Goal: Task Accomplishment & Management: Use online tool/utility

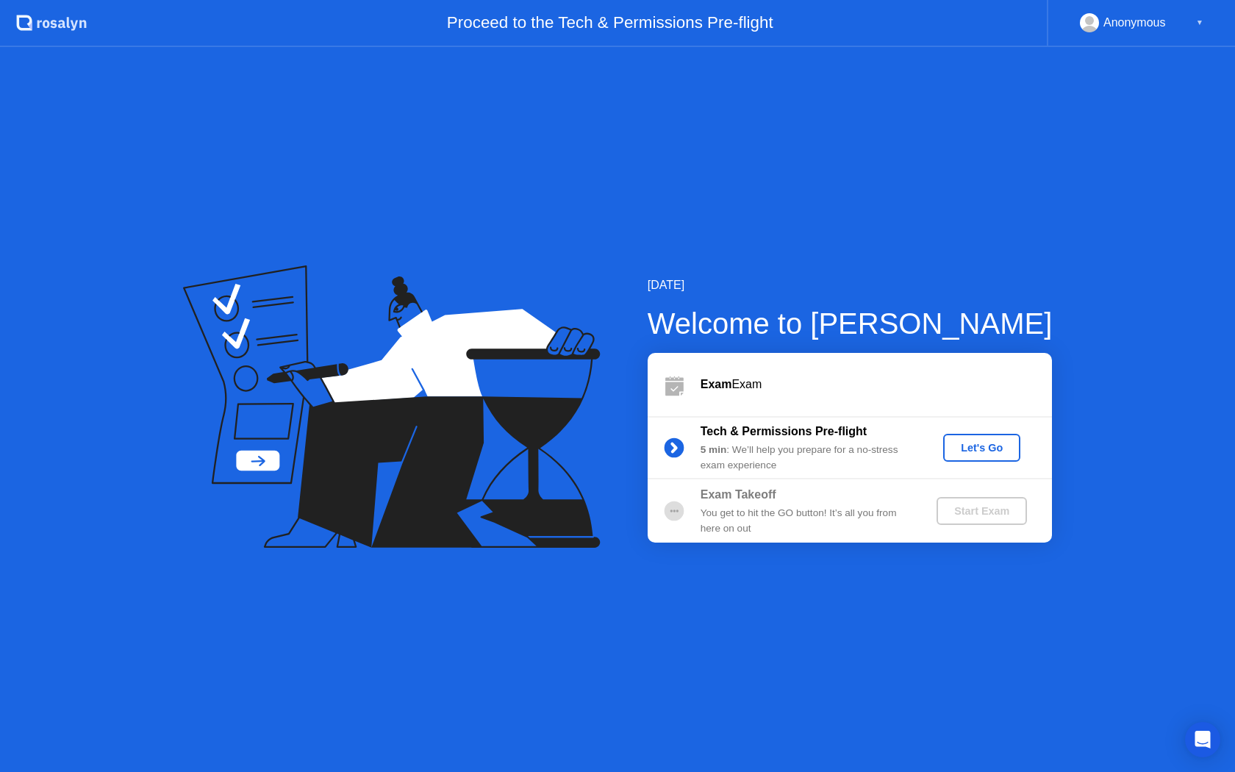
click at [990, 449] on div "Let's Go" at bounding box center [981, 448] width 65 height 12
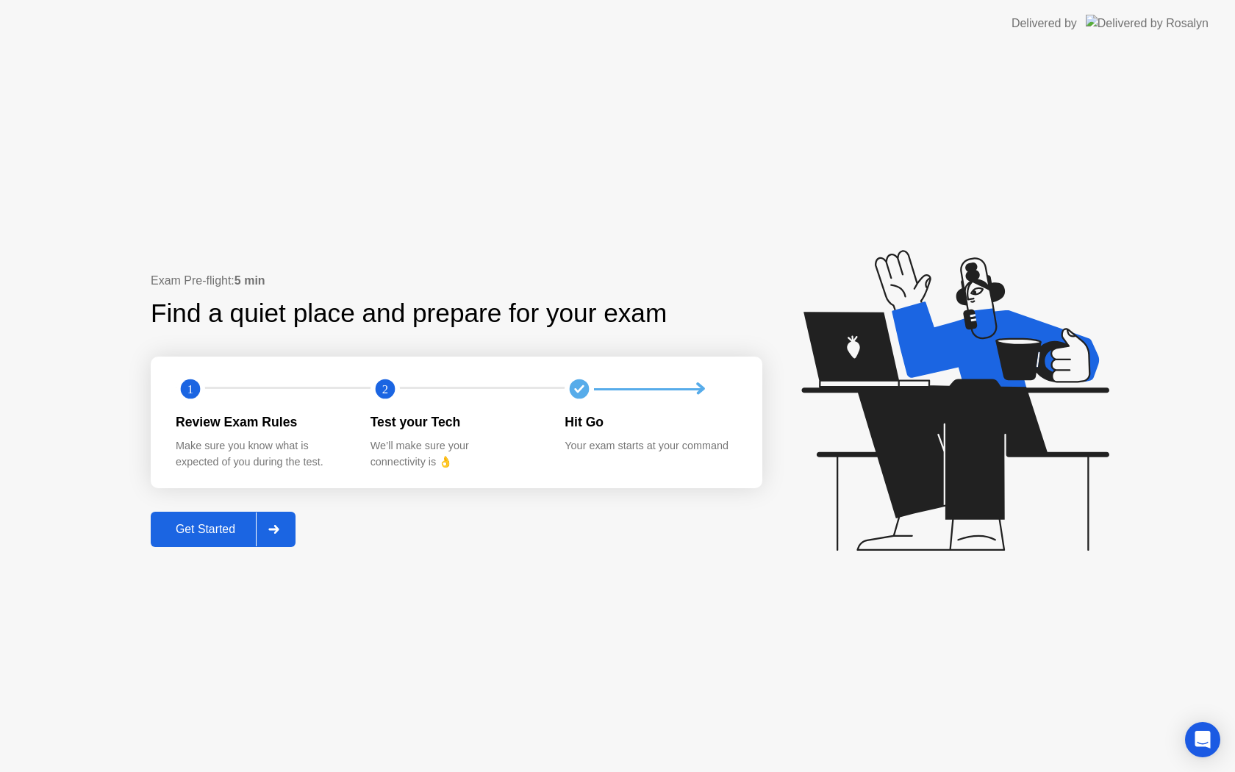
click at [226, 526] on div "Get Started" at bounding box center [205, 529] width 101 height 13
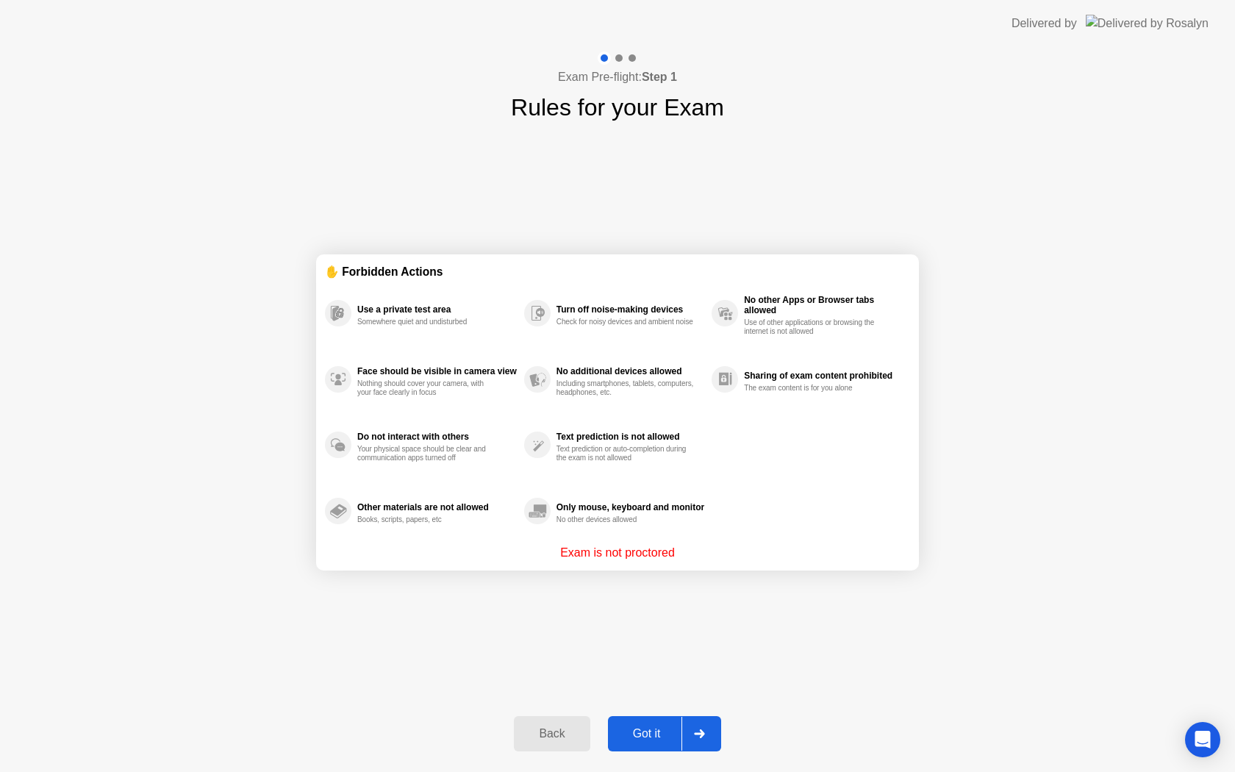
click at [645, 727] on div "Got it" at bounding box center [646, 733] width 69 height 13
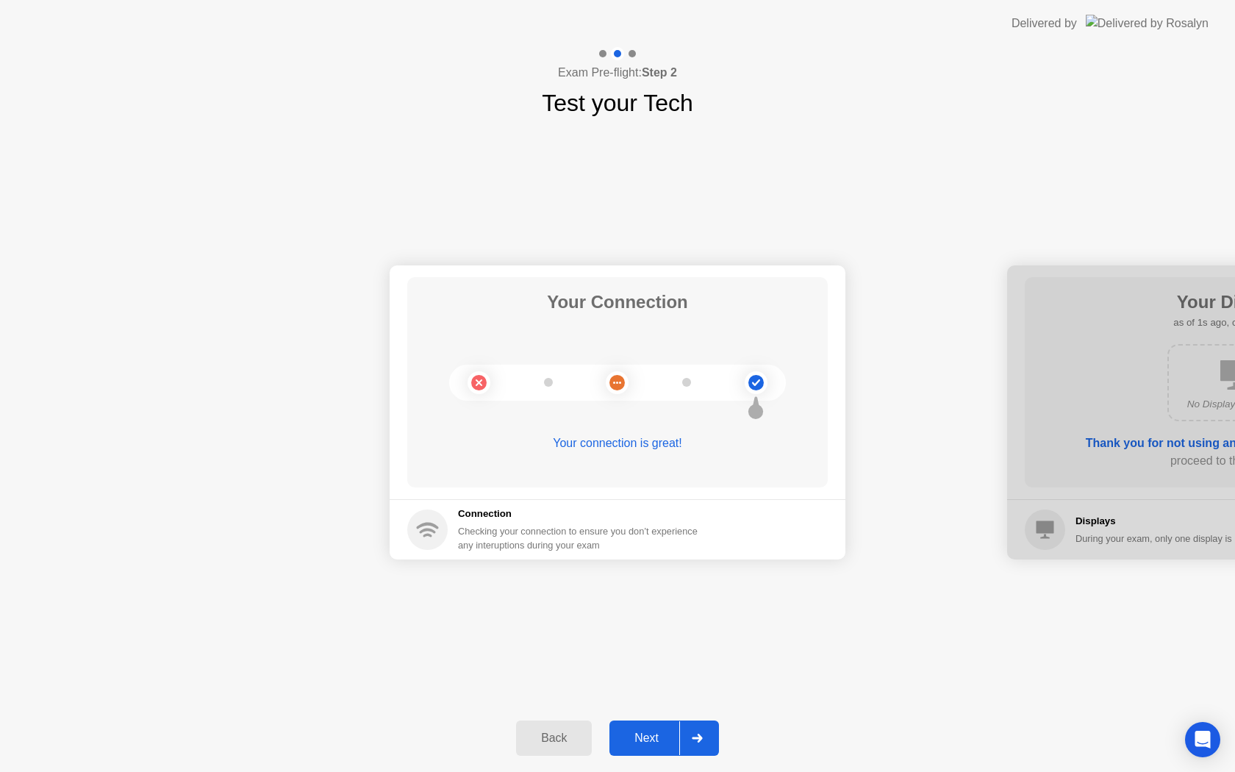
click at [650, 734] on div "Next" at bounding box center [646, 737] width 65 height 13
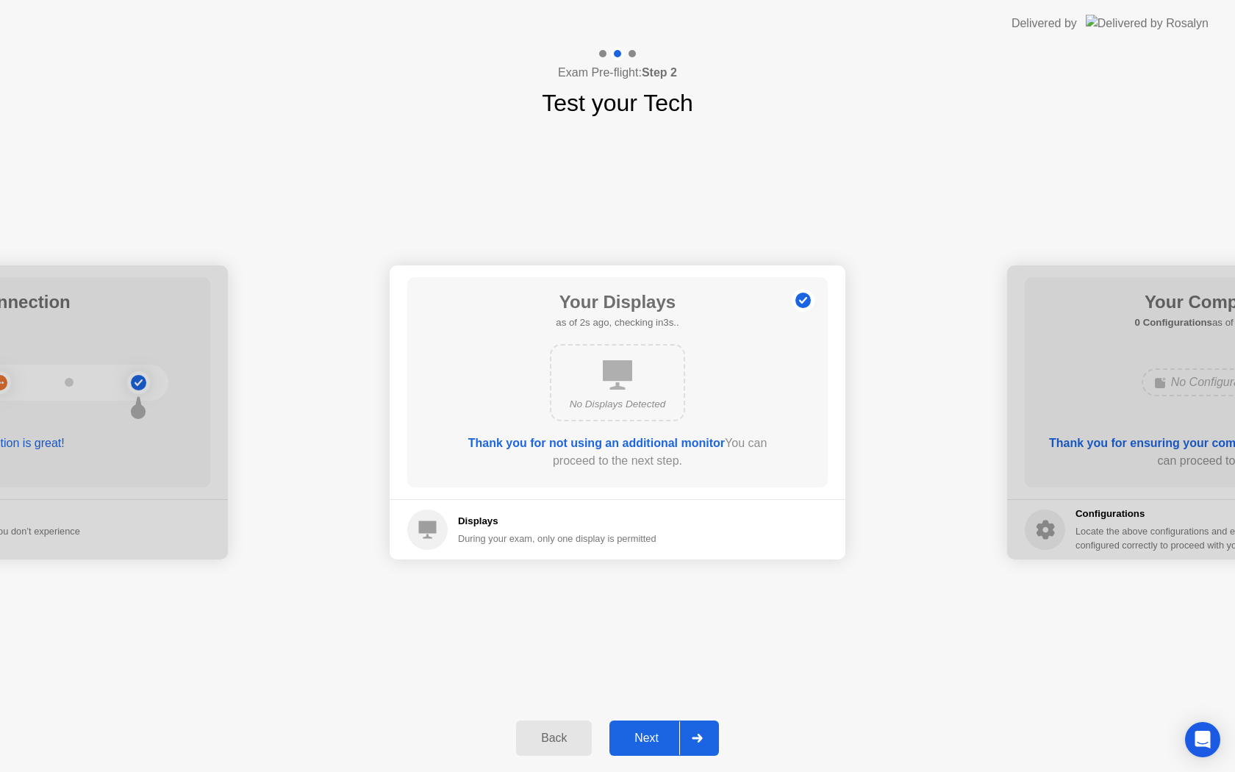
click at [650, 734] on div "Next" at bounding box center [646, 737] width 65 height 13
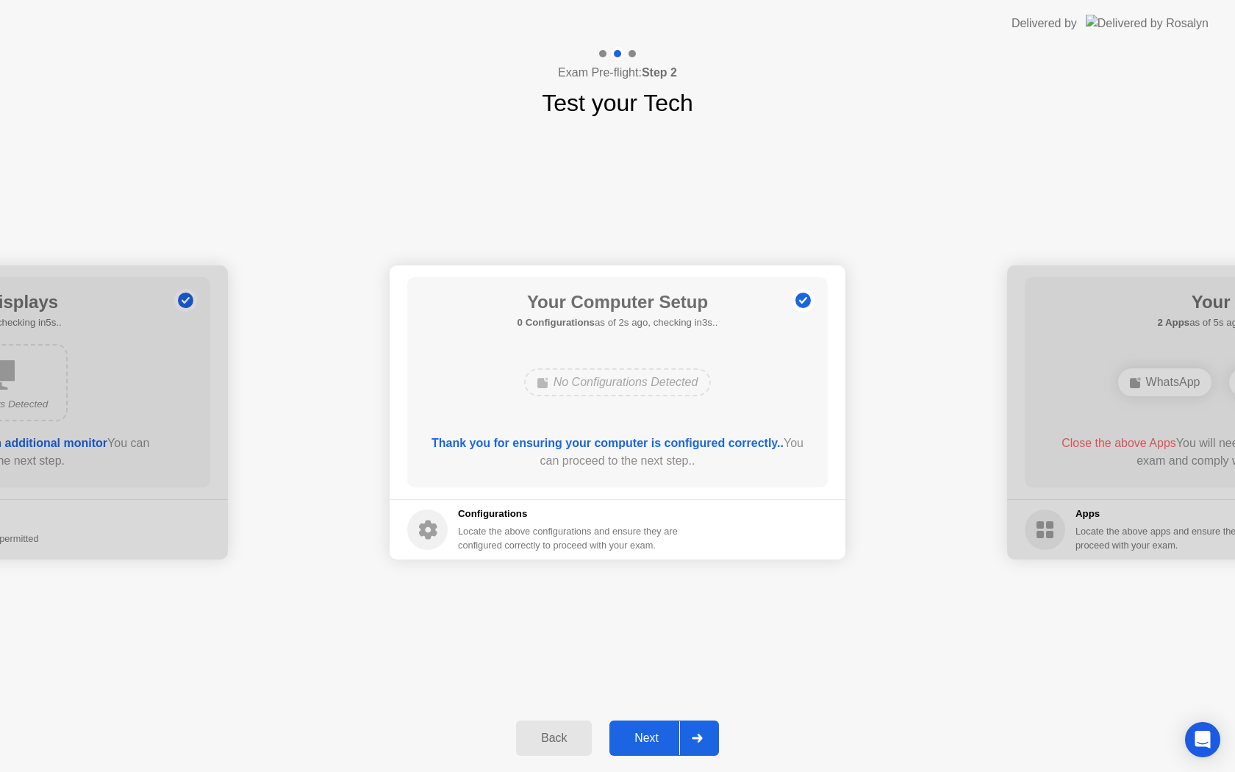
click at [650, 734] on div "Next" at bounding box center [646, 737] width 65 height 13
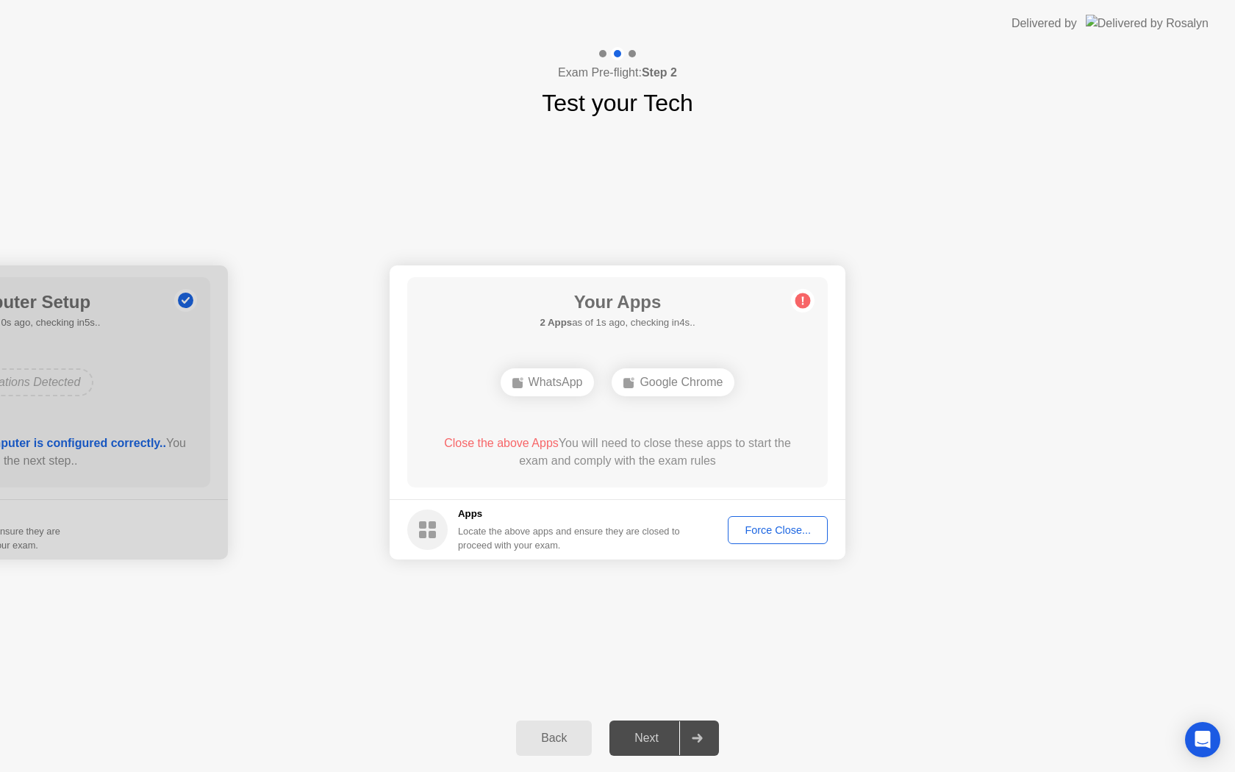
click at [750, 533] on div "Force Close..." at bounding box center [778, 530] width 90 height 12
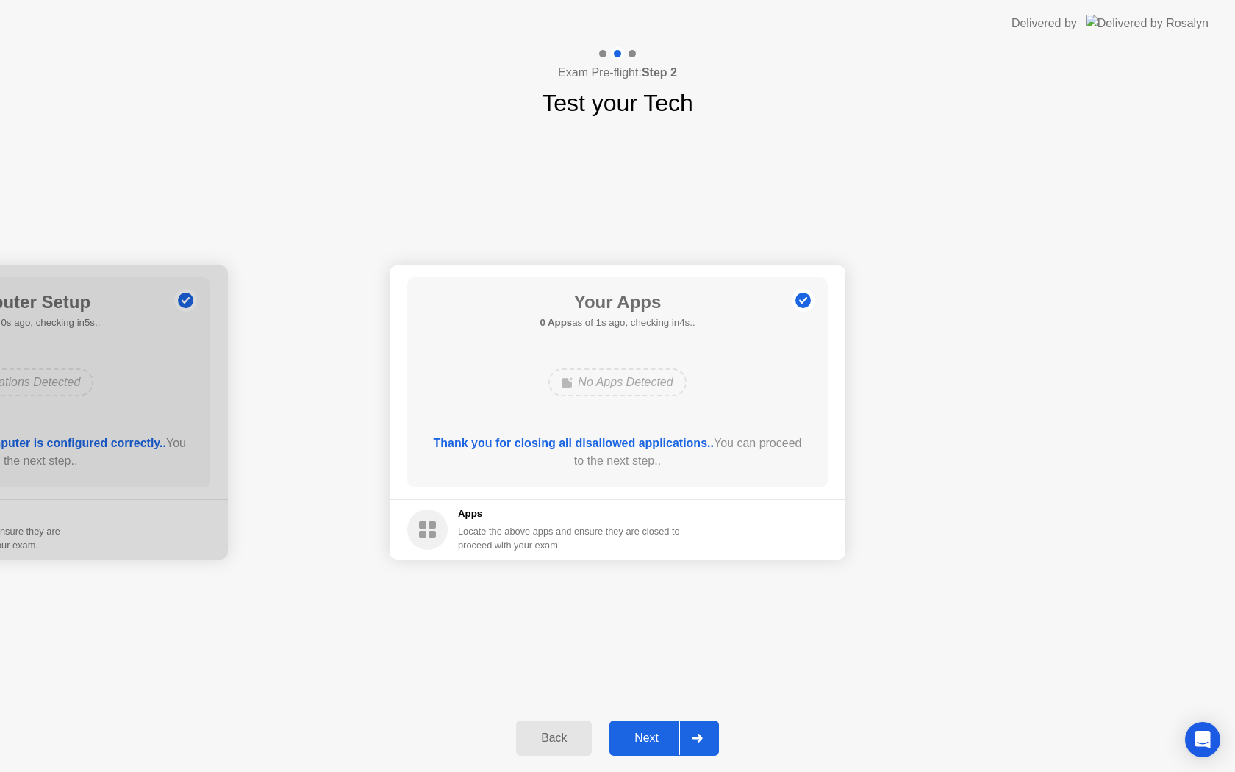
click at [640, 718] on div "Back Next" at bounding box center [617, 738] width 1235 height 68
click at [640, 732] on div "Next" at bounding box center [646, 737] width 65 height 13
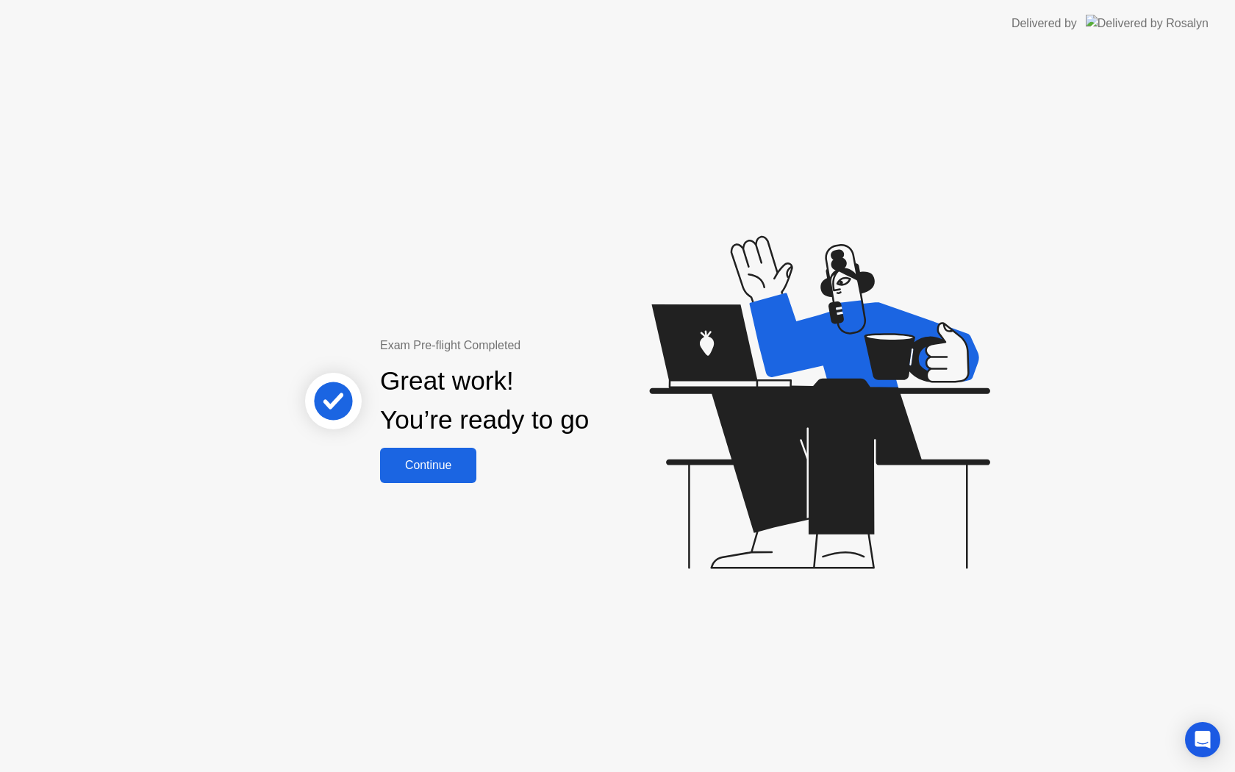
click at [453, 479] on button "Continue" at bounding box center [428, 465] width 96 height 35
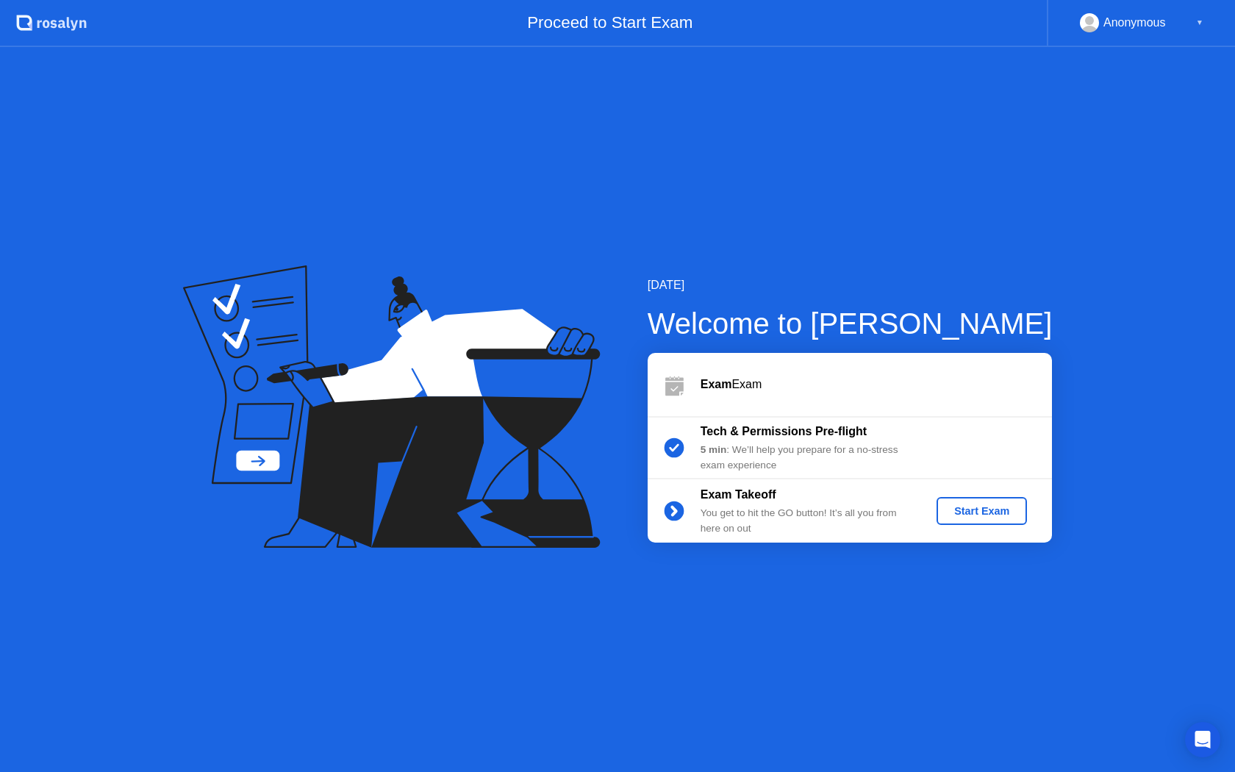
click at [965, 511] on div "Start Exam" at bounding box center [981, 511] width 79 height 12
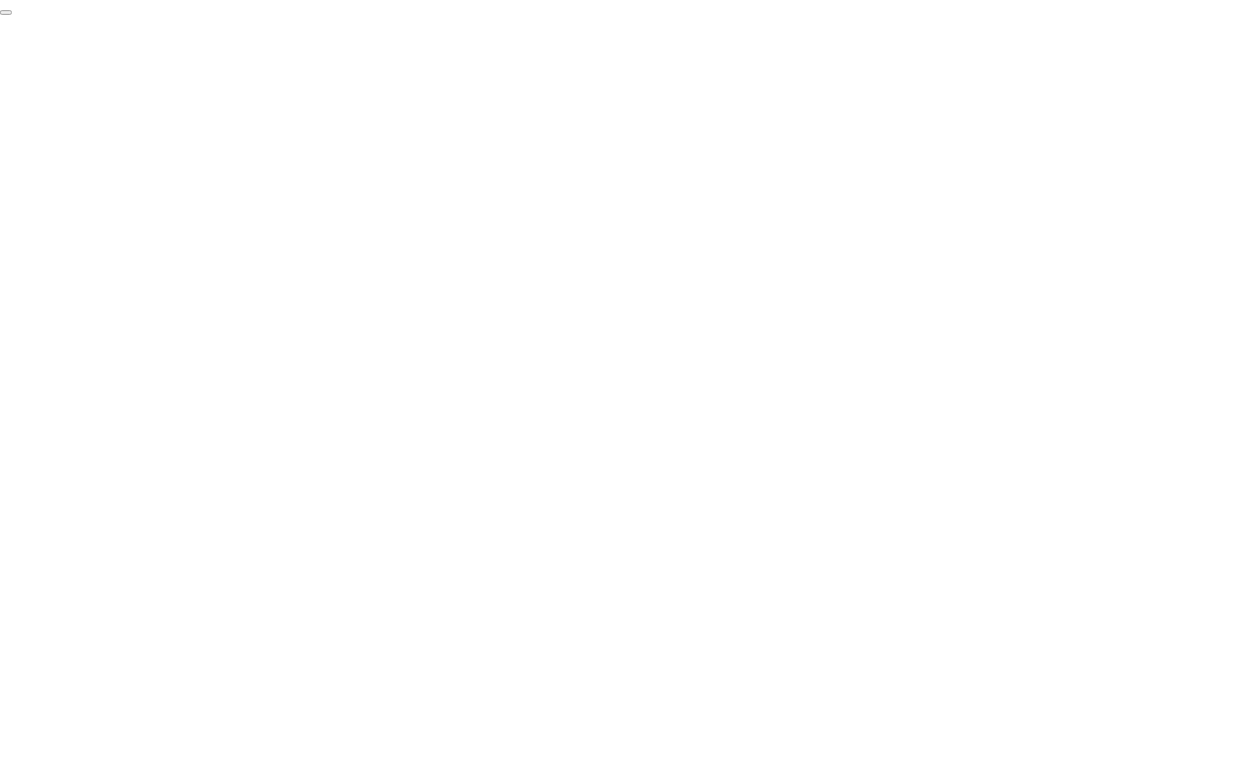
click div "End Proctoring Session"
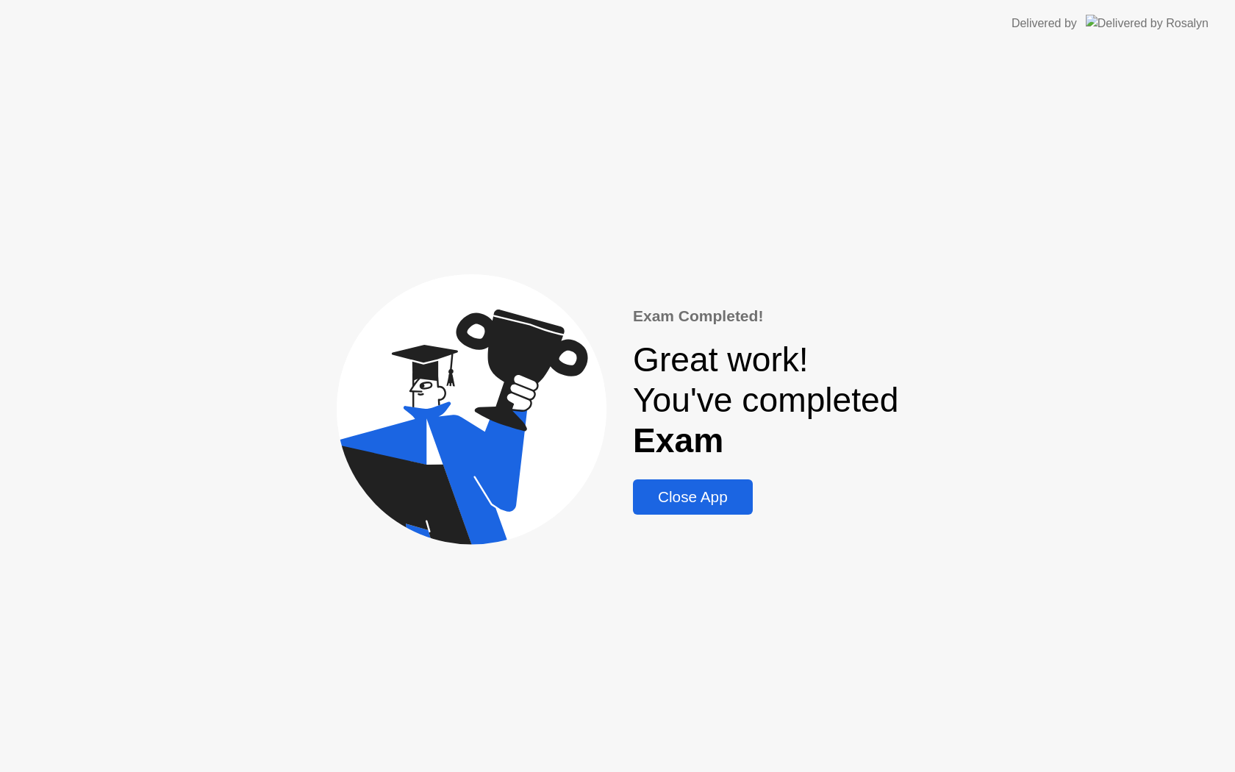
click at [676, 504] on div "Close App" at bounding box center [692, 497] width 111 height 18
